Goal: Check status: Check status

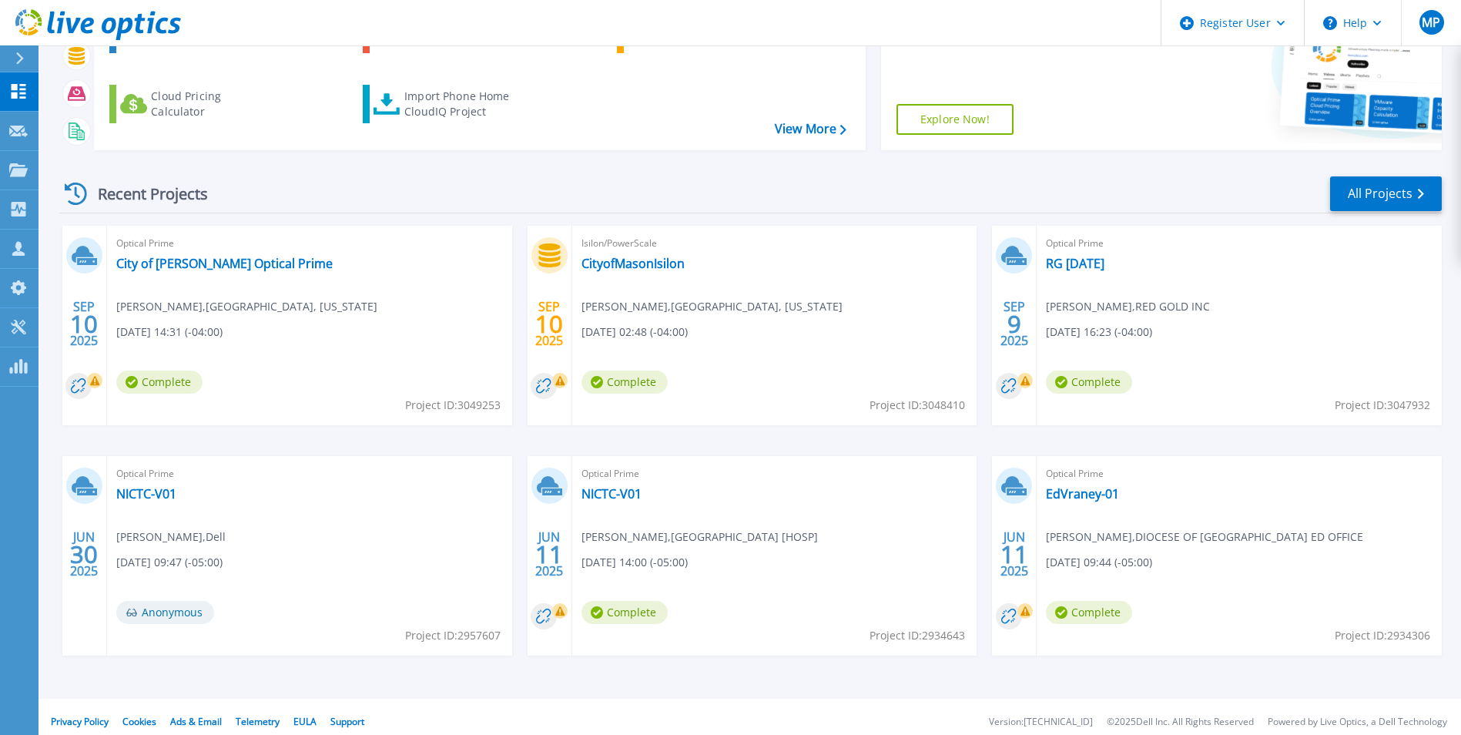
scroll to position [183, 0]
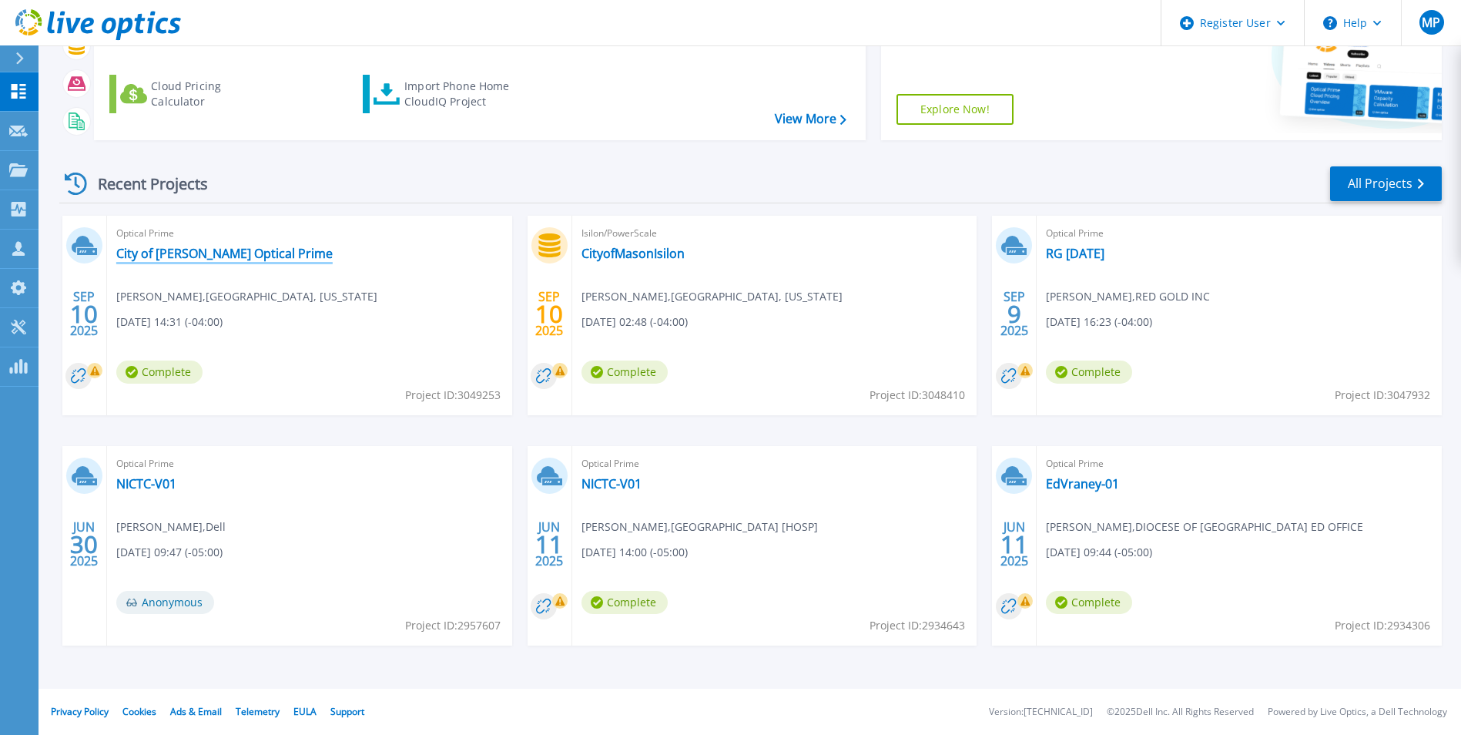
click at [226, 254] on link "City of [PERSON_NAME] Optical Prime" at bounding box center [224, 253] width 216 height 15
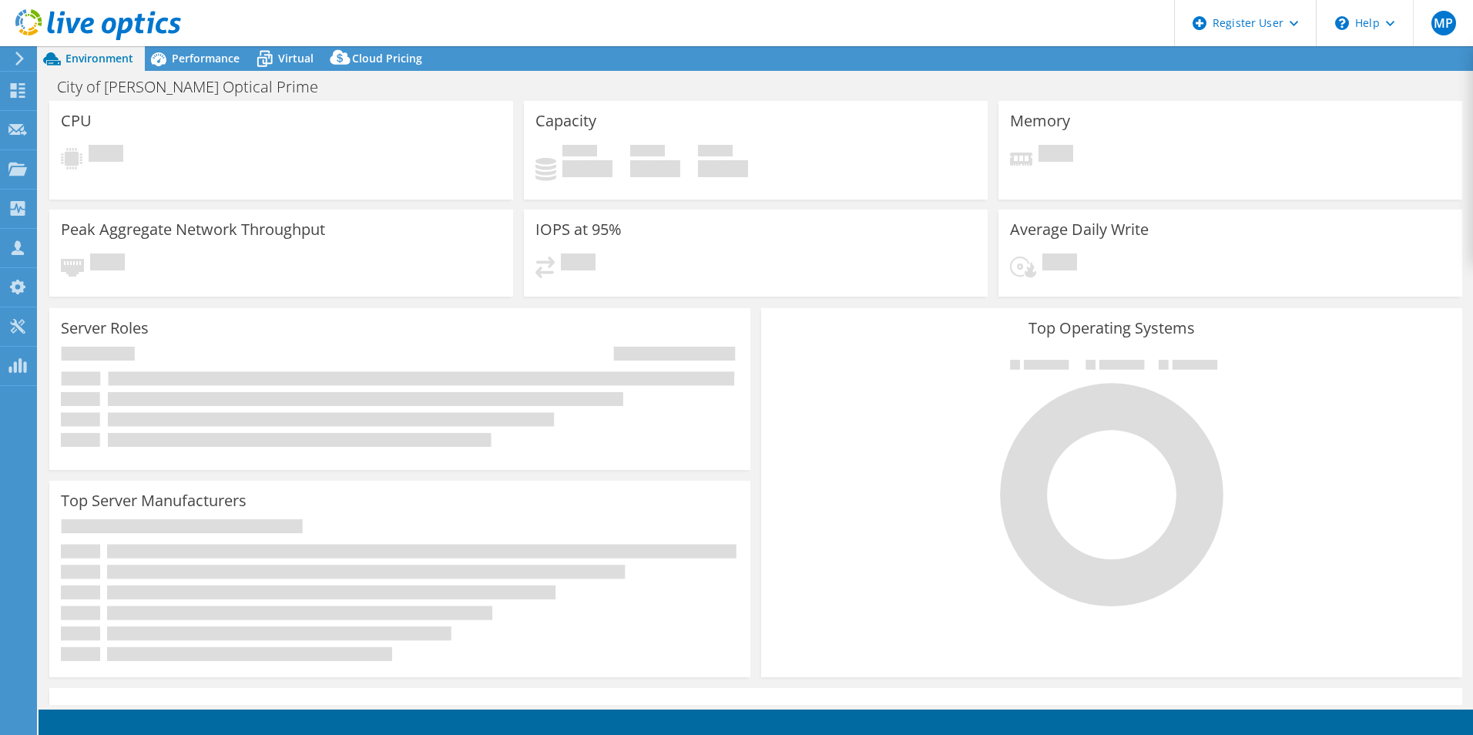
select select "USD"
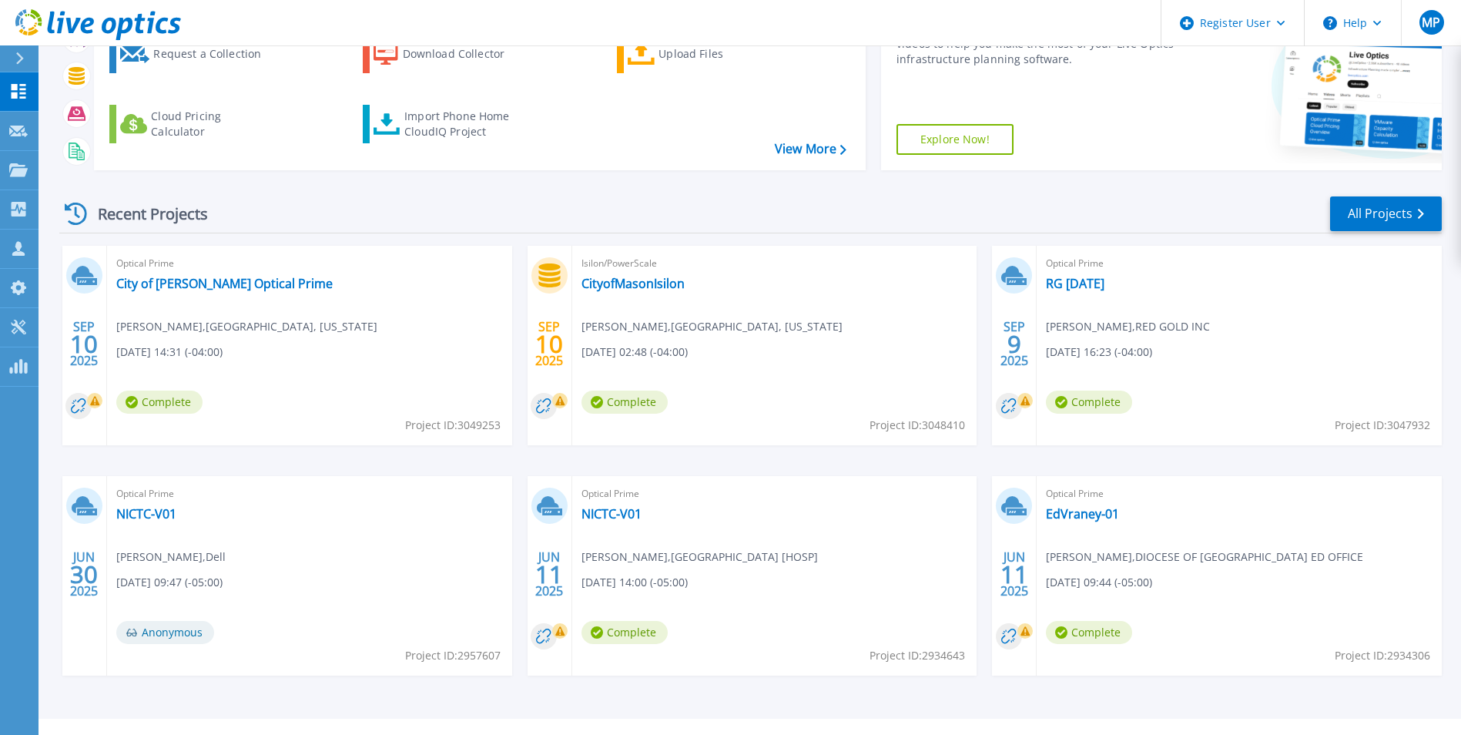
scroll to position [154, 0]
click at [1071, 280] on link "RG [DATE]" at bounding box center [1075, 282] width 59 height 15
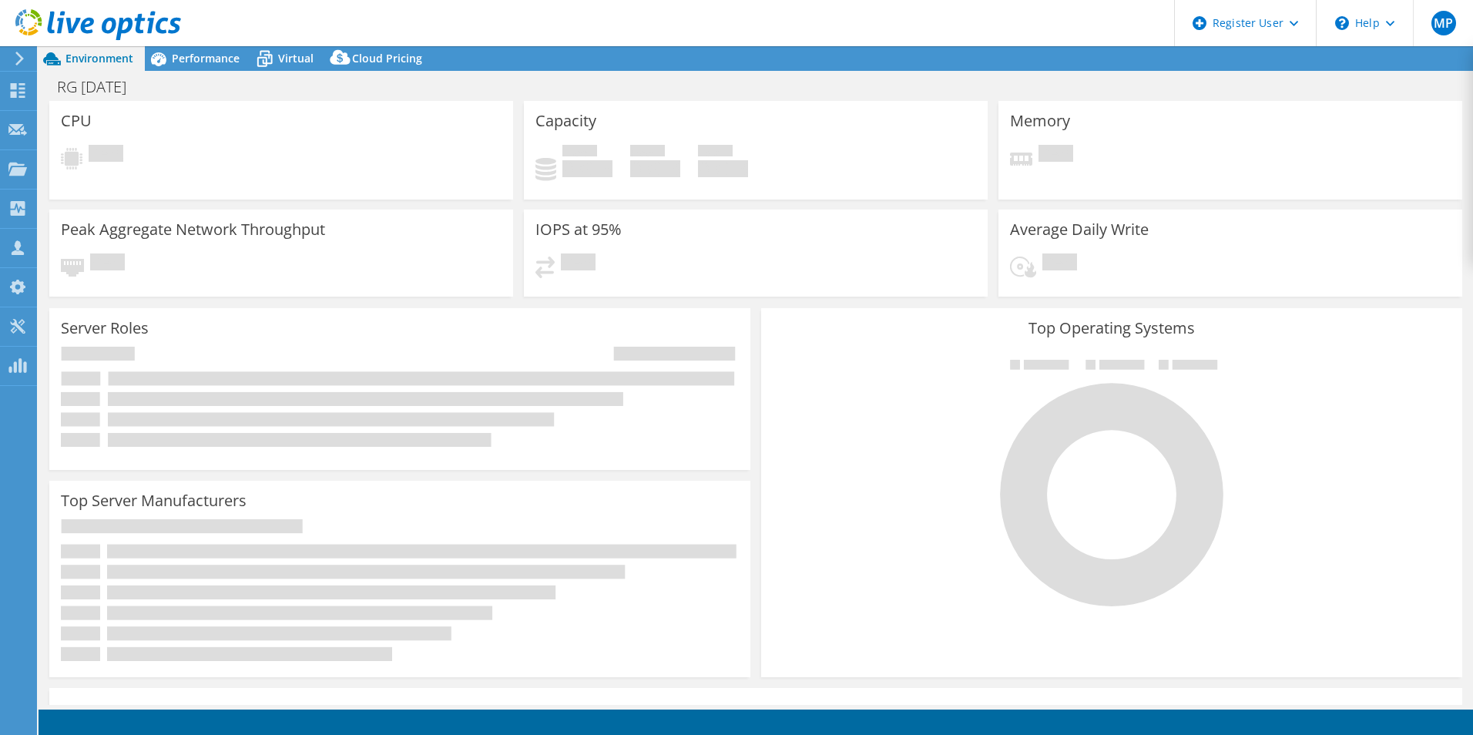
select select "USD"
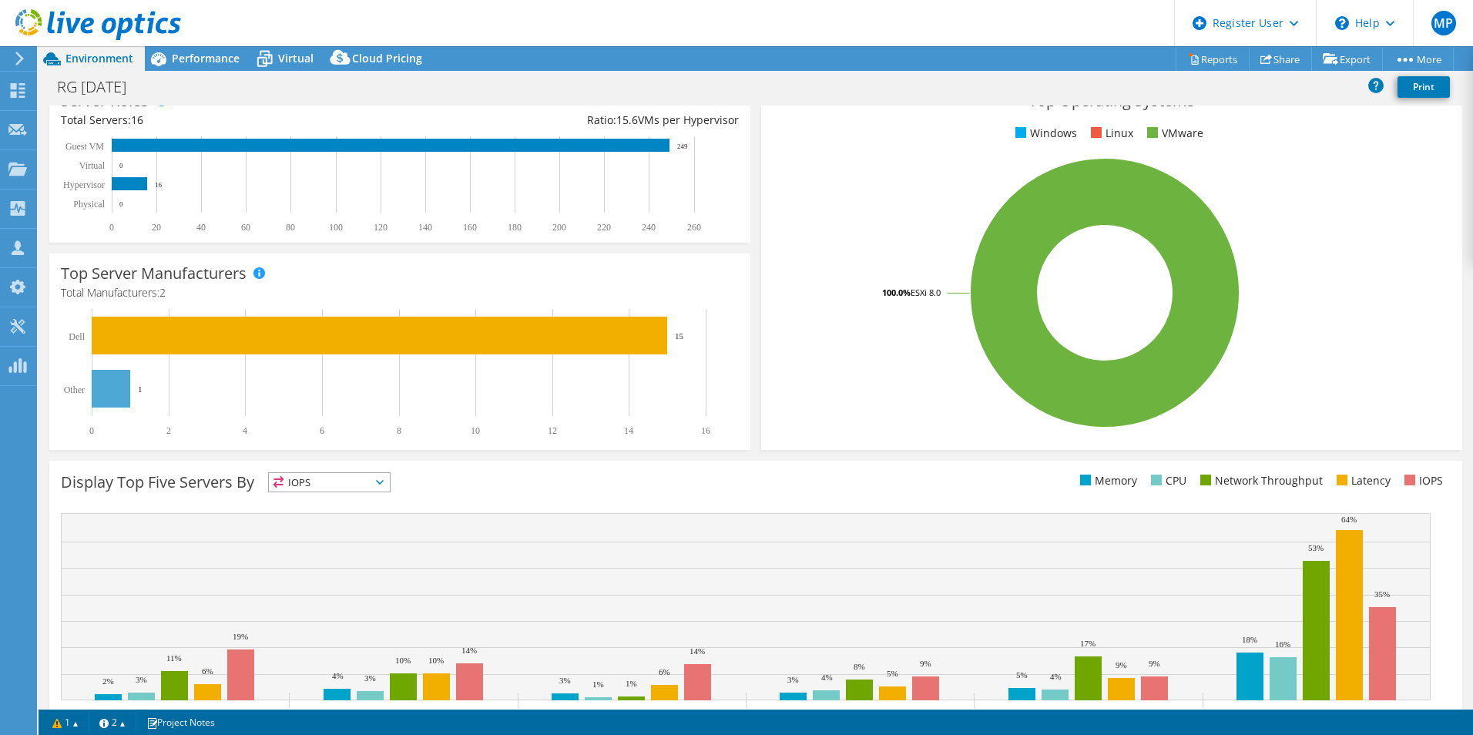
scroll to position [293, 0]
